Goal: Find specific page/section: Find specific page/section

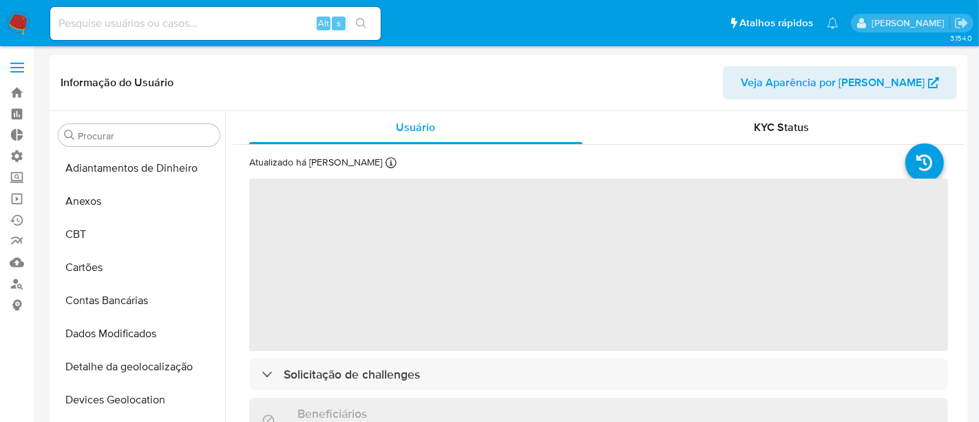
select select "10"
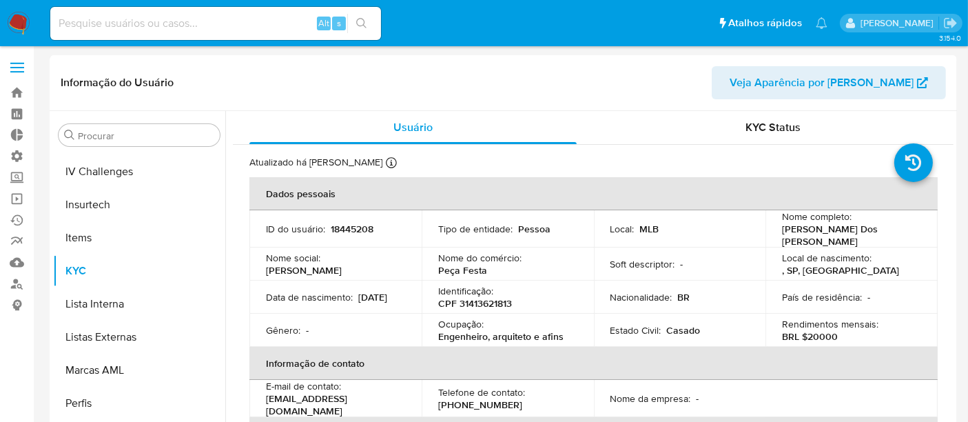
scroll to position [614, 0]
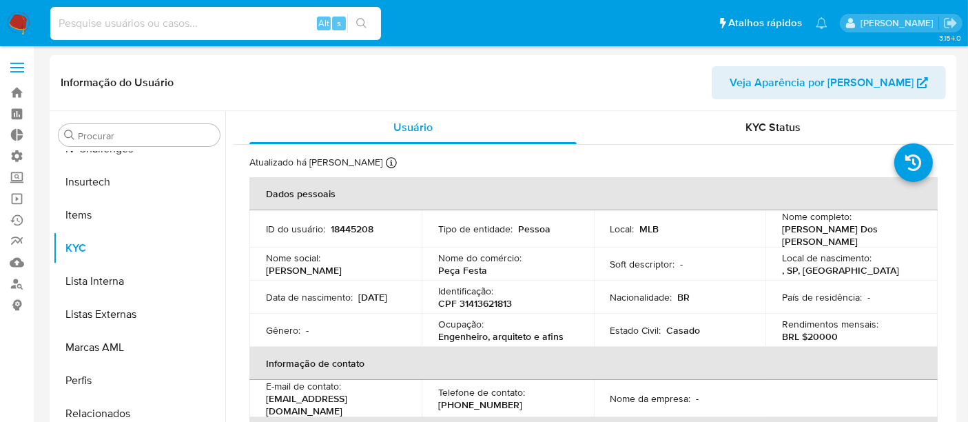
drag, startPoint x: 86, startPoint y: 22, endPoint x: 96, endPoint y: 36, distance: 16.8
click at [88, 26] on input at bounding box center [215, 23] width 331 height 18
paste input "2380729298"
type input "2380729298"
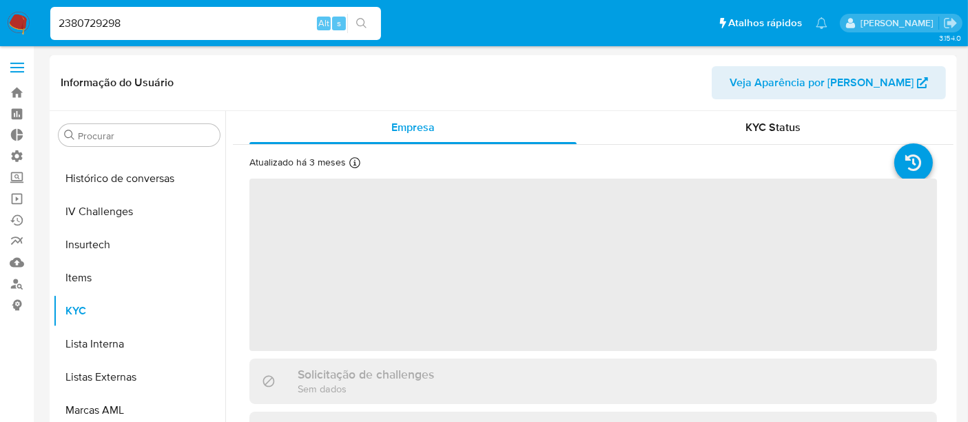
scroll to position [614, 0]
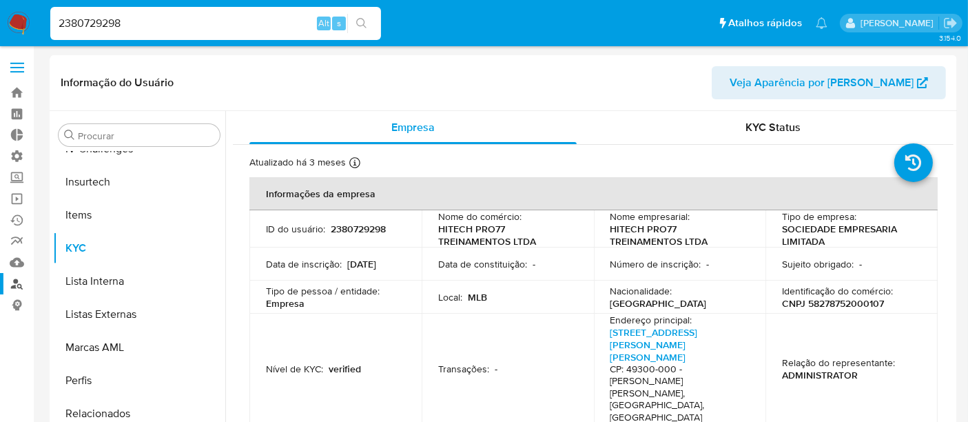
select select "10"
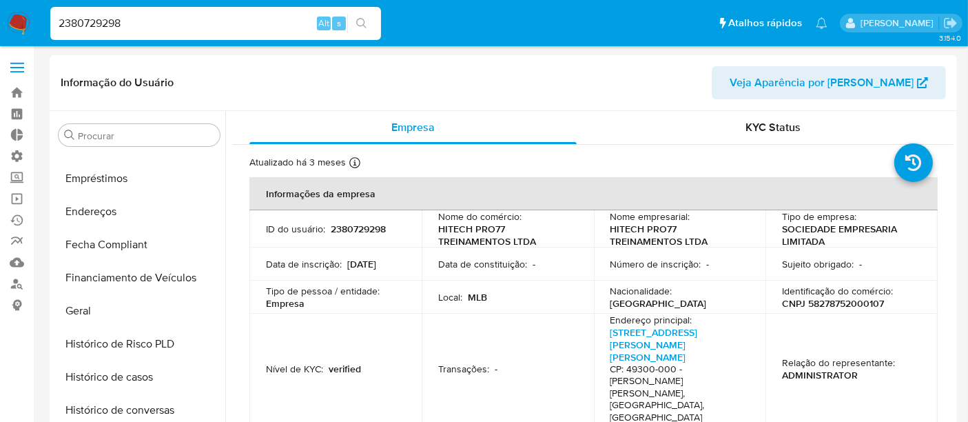
scroll to position [309, 0]
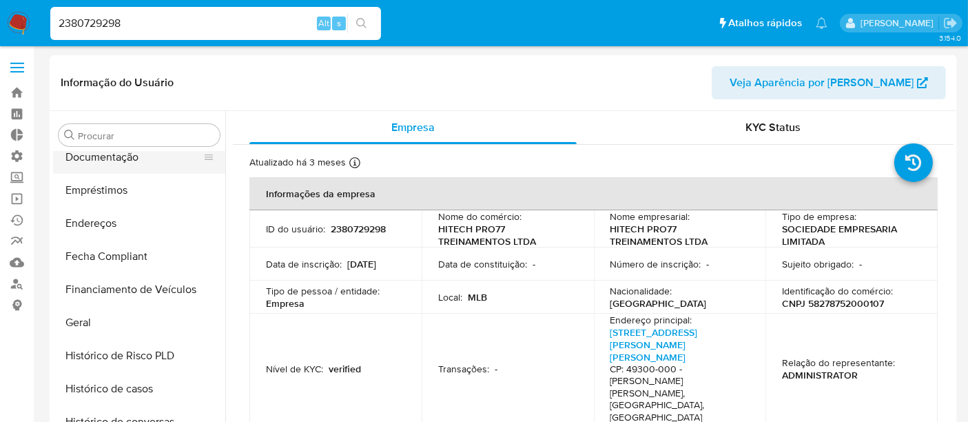
click at [125, 158] on button "Documentação" at bounding box center [133, 157] width 161 height 33
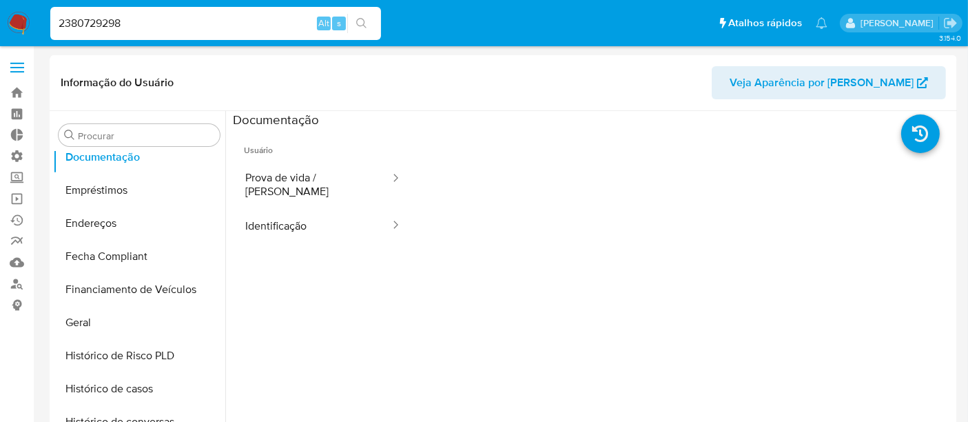
drag, startPoint x: 125, startPoint y: 19, endPoint x: 39, endPoint y: 22, distance: 86.1
click at [39, 22] on nav "Pausado Ver notificaciones 2380729298 Alt s Atalhos rápidos Presiona las siguie…" at bounding box center [484, 23] width 968 height 46
